Goal: Transaction & Acquisition: Purchase product/service

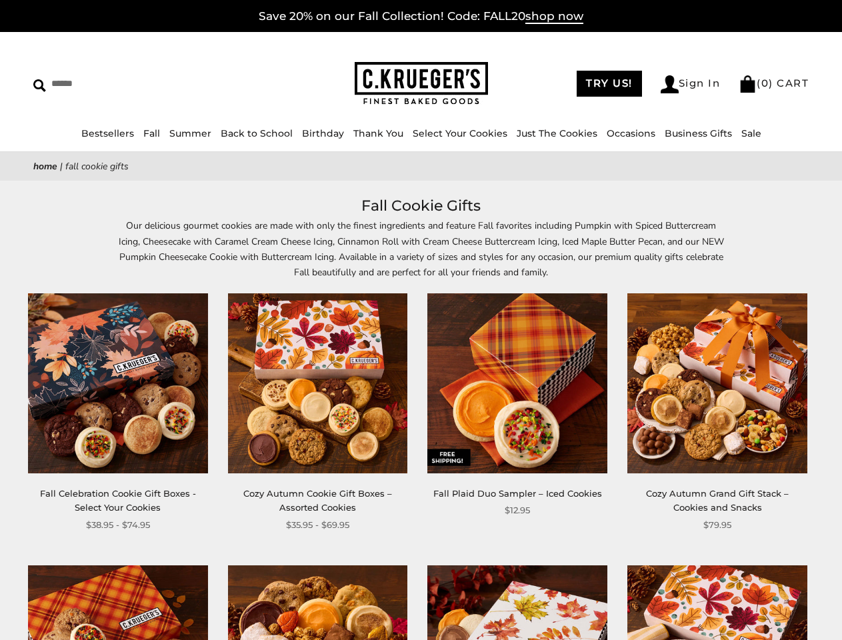
click at [421, 320] on div "**********" at bounding box center [507, 405] width 200 height 225
click at [627, 133] on link "Occasions" at bounding box center [631, 133] width 49 height 12
click at [421, 417] on ul "Baby Birthday College Care Packages Congratulations Everyday Get Well Soon Glut…" at bounding box center [430, 344] width 142 height 322
